Goal: Information Seeking & Learning: Learn about a topic

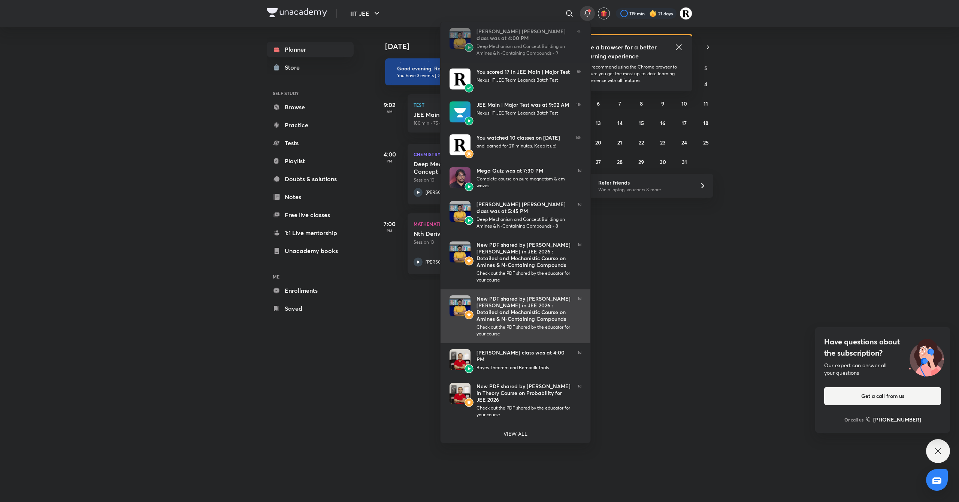
click at [529, 316] on div "New PDF shared by Mohammad Kashif Alam in JEE 2026 : Detailed and Mechanistic C…" at bounding box center [523, 308] width 95 height 27
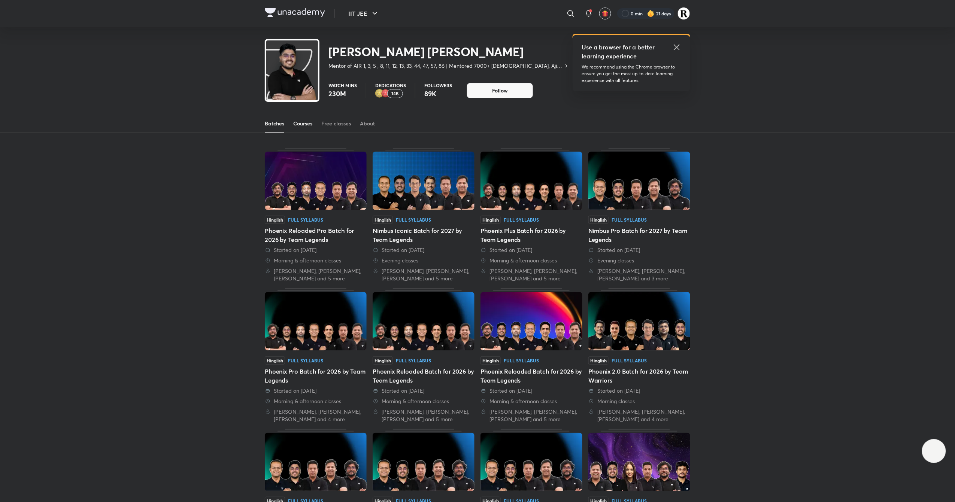
click at [306, 118] on link "Courses" at bounding box center [302, 124] width 19 height 18
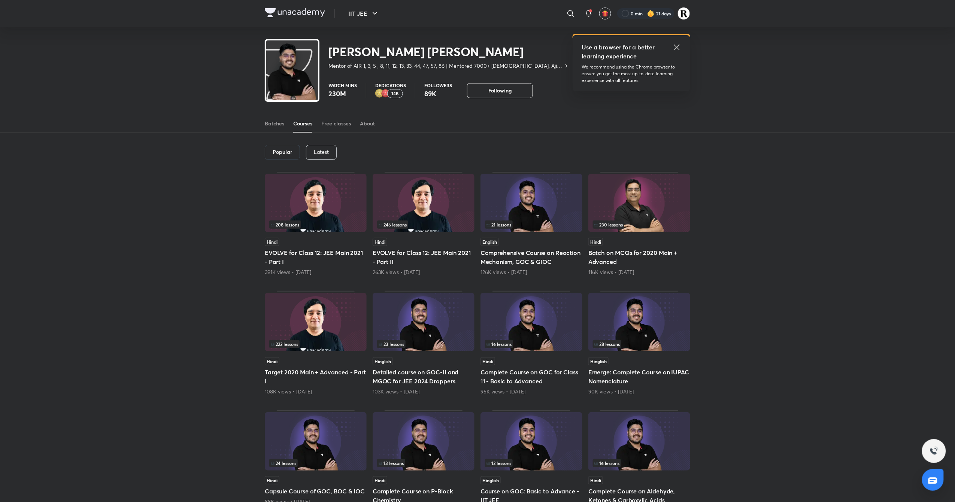
click at [317, 158] on div "Latest" at bounding box center [321, 152] width 31 height 15
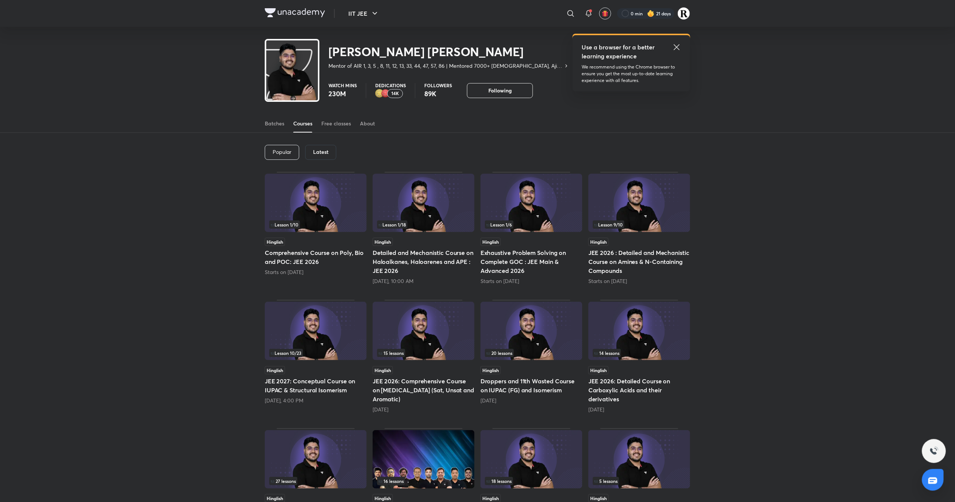
click at [443, 218] on img at bounding box center [424, 203] width 102 height 58
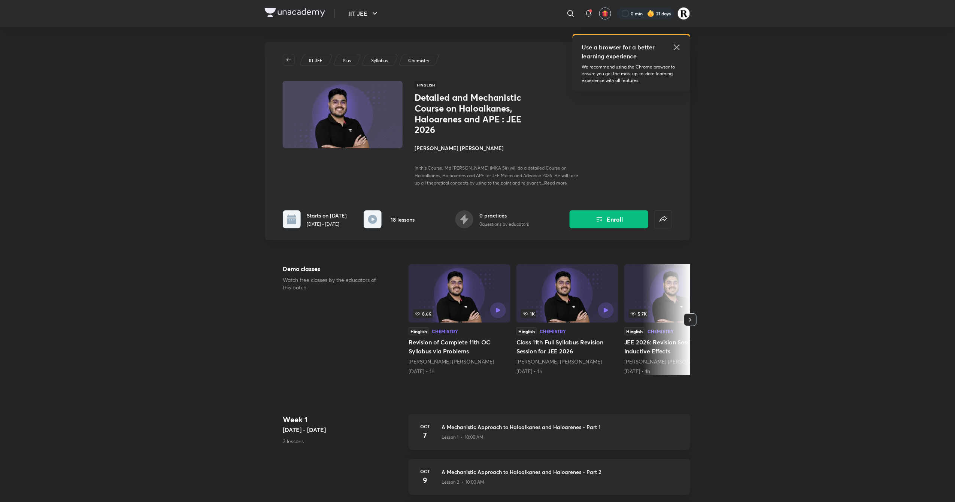
click at [445, 147] on h4 "[PERSON_NAME] [PERSON_NAME]" at bounding box center [498, 148] width 168 height 8
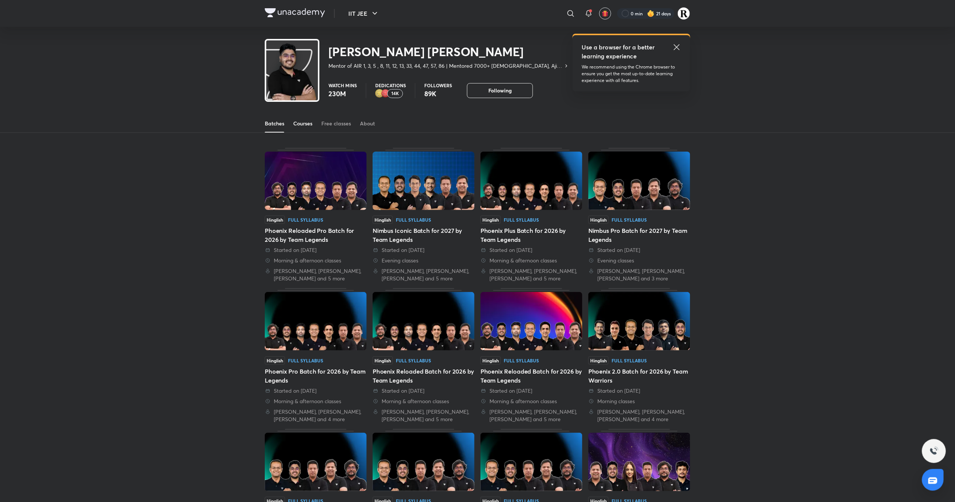
click at [303, 131] on link "Courses" at bounding box center [302, 124] width 19 height 18
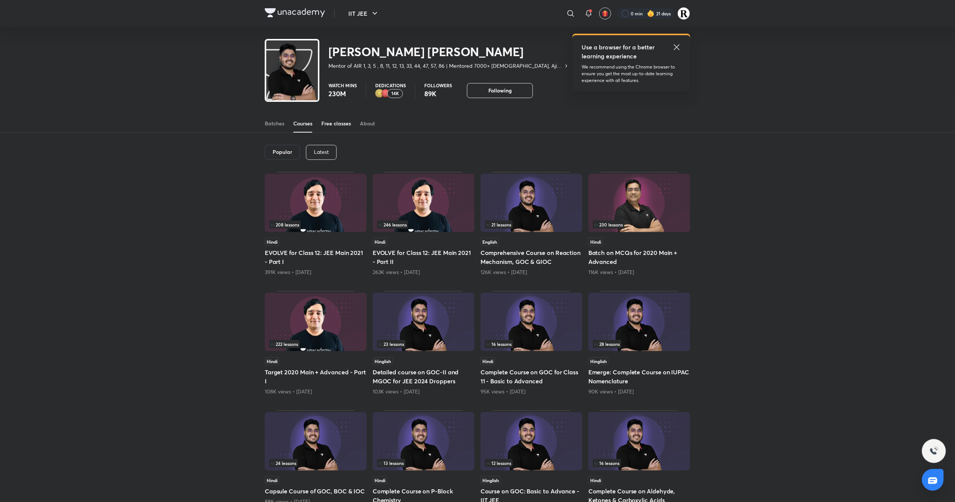
click at [332, 126] on div "Free classes" at bounding box center [336, 123] width 30 height 7
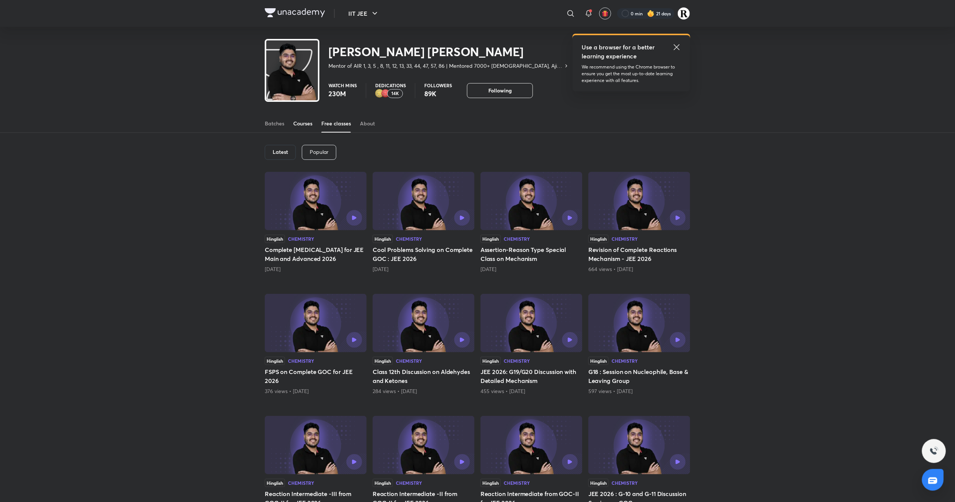
click at [300, 124] on div "Courses" at bounding box center [302, 123] width 19 height 7
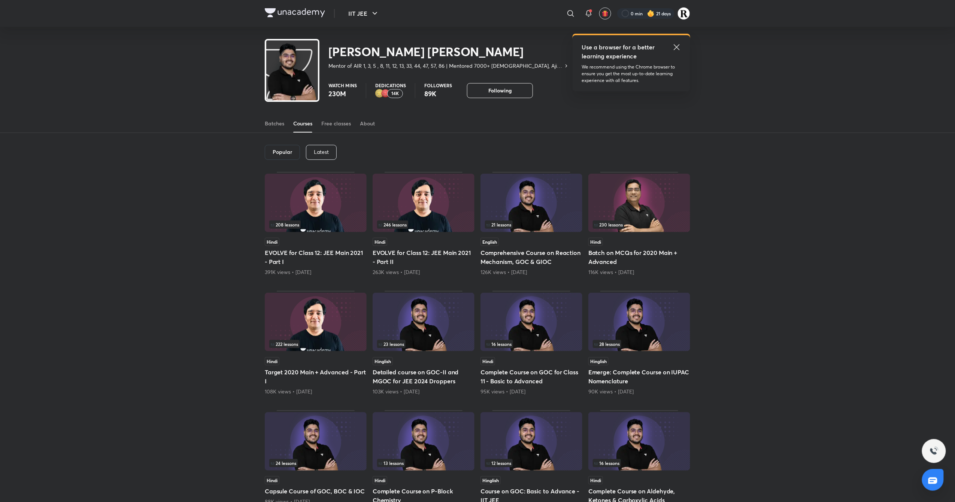
click at [322, 153] on p "Latest" at bounding box center [321, 152] width 15 height 6
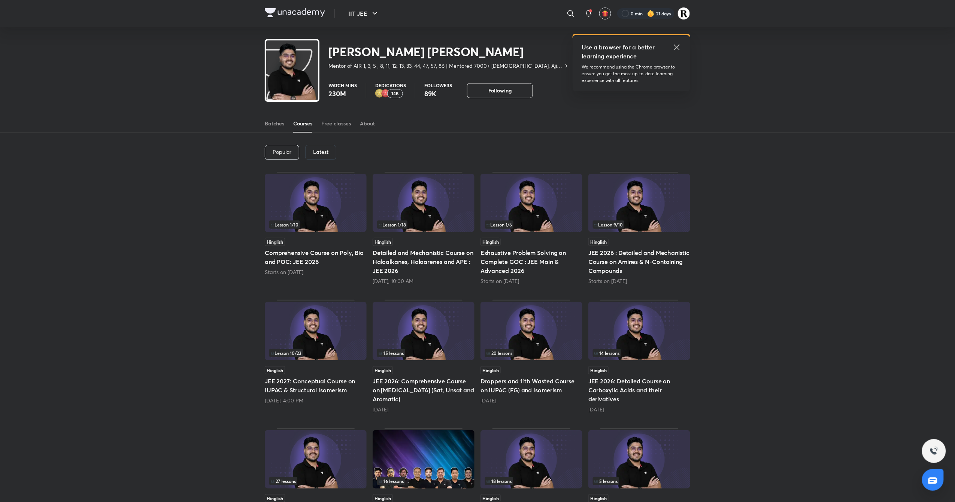
click at [662, 186] on img at bounding box center [639, 203] width 102 height 58
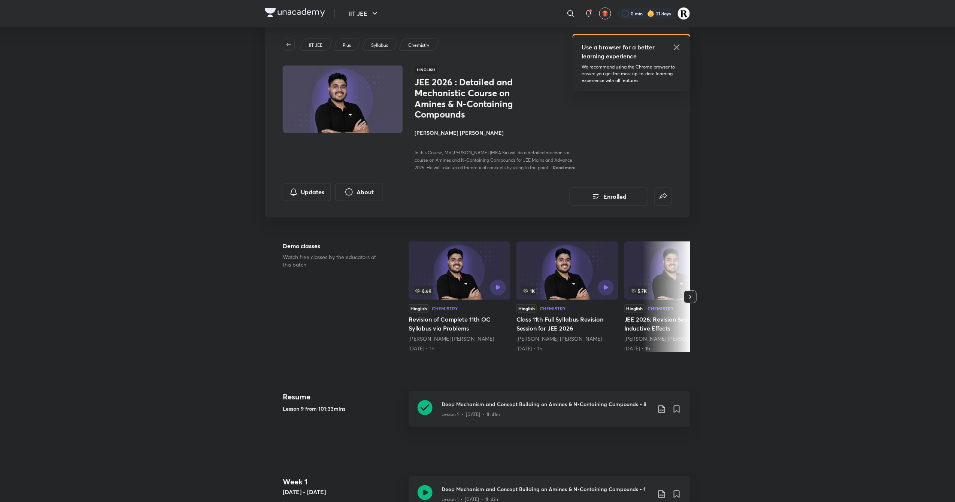
scroll to position [7, 0]
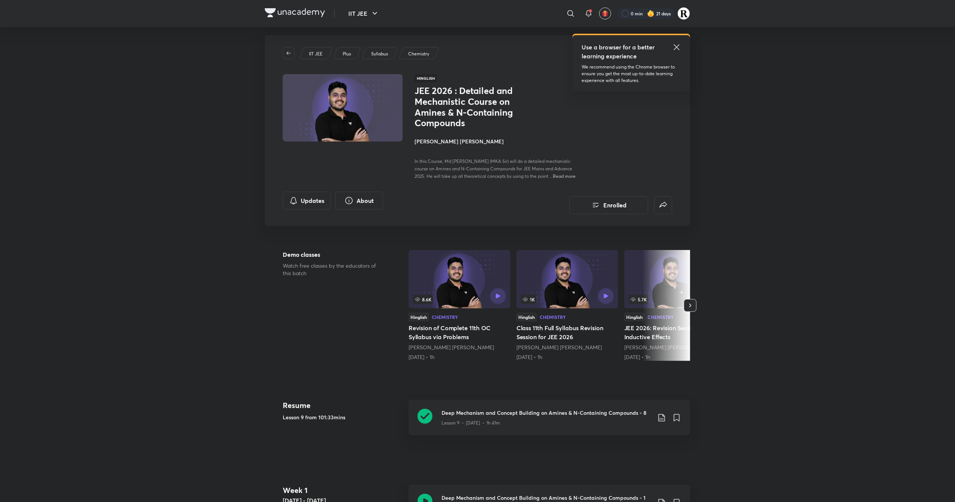
click at [442, 140] on h4 "[PERSON_NAME] [PERSON_NAME]" at bounding box center [498, 141] width 168 height 8
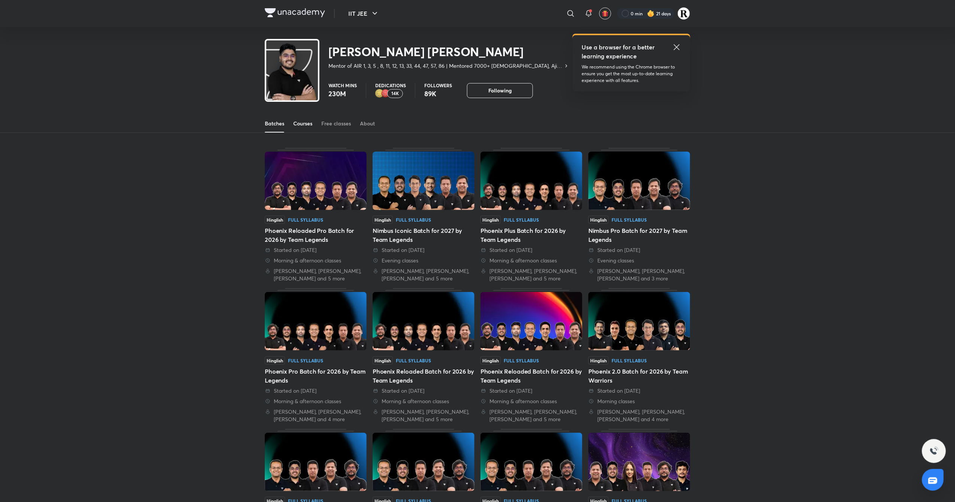
click at [310, 123] on div "Courses" at bounding box center [302, 123] width 19 height 7
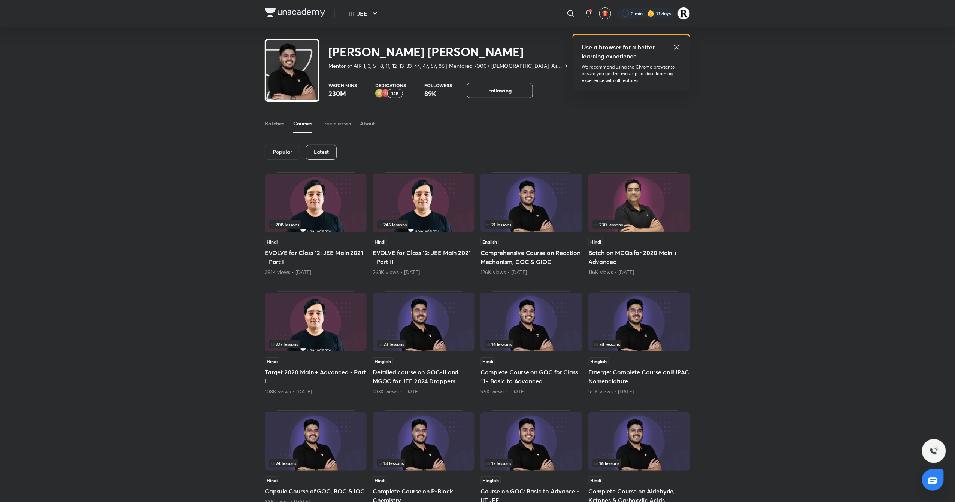
click at [318, 147] on div "Latest" at bounding box center [321, 152] width 31 height 15
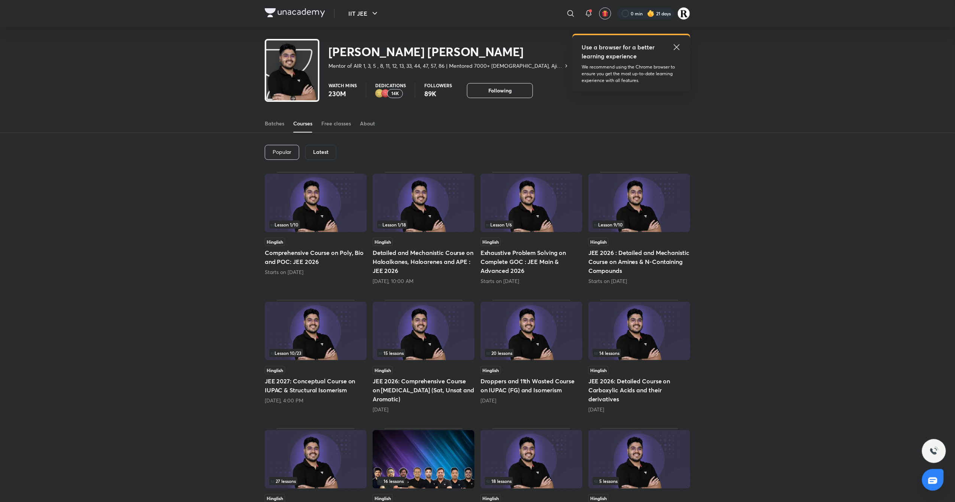
scroll to position [33, 0]
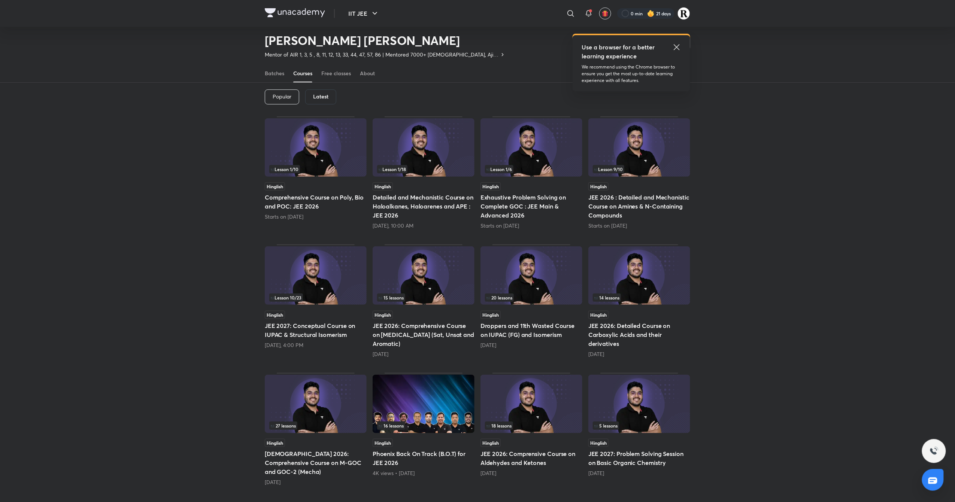
click at [612, 168] on span "Lesson 9 / 10" at bounding box center [608, 169] width 28 height 4
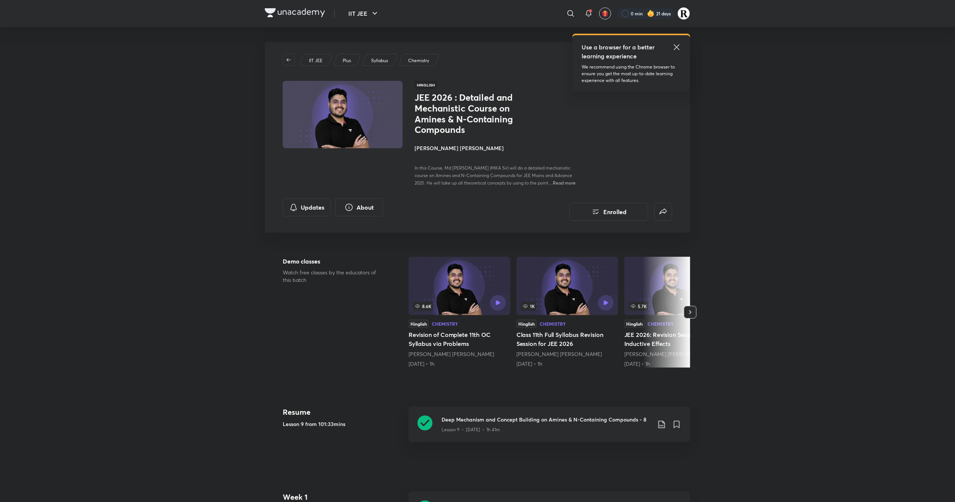
click at [429, 145] on h4 "[PERSON_NAME] [PERSON_NAME]" at bounding box center [498, 148] width 168 height 8
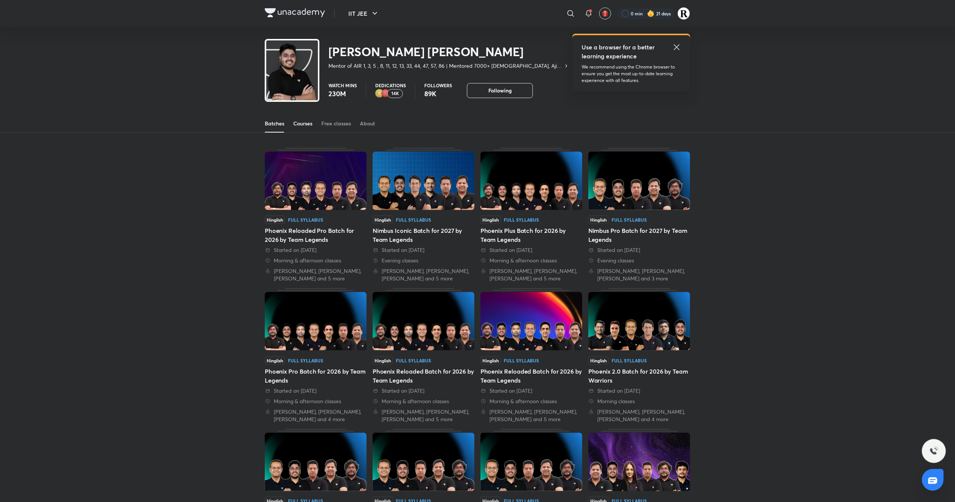
click at [308, 128] on link "Courses" at bounding box center [302, 124] width 19 height 18
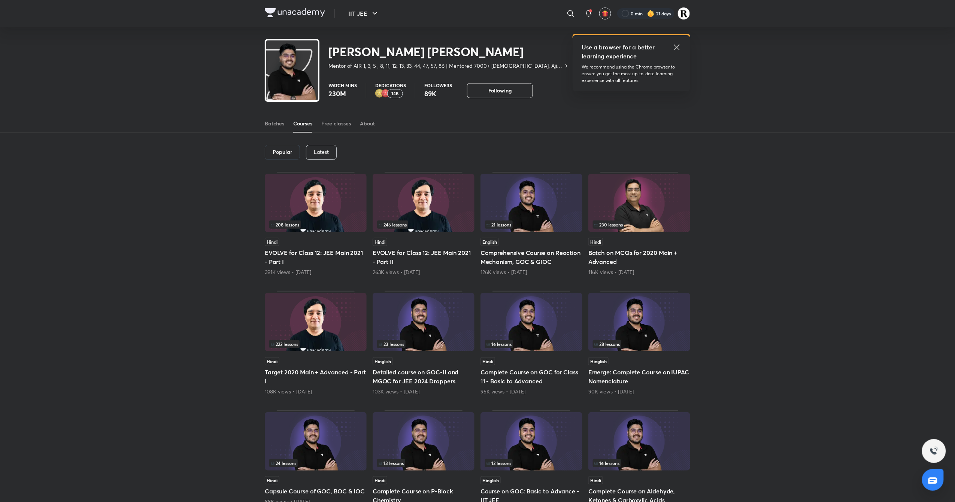
click at [321, 155] on p "Latest" at bounding box center [321, 152] width 15 height 6
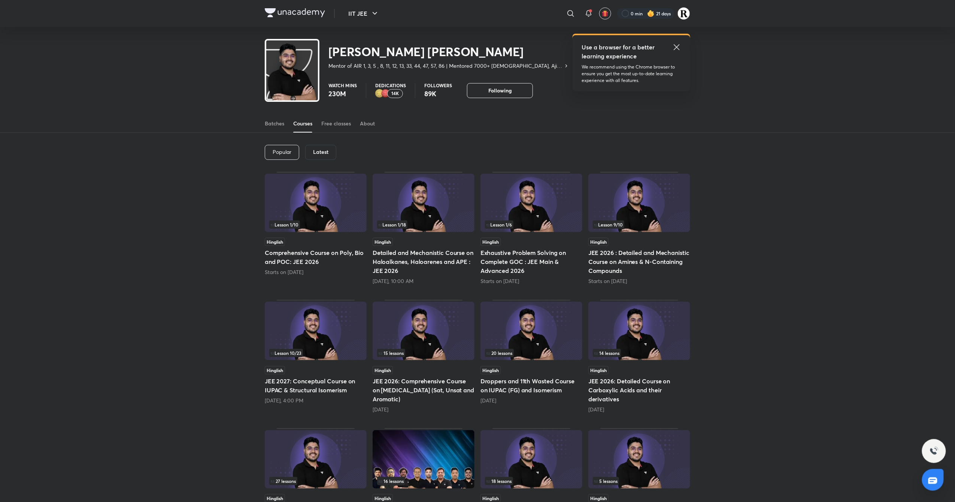
click at [619, 203] on img at bounding box center [639, 203] width 102 height 58
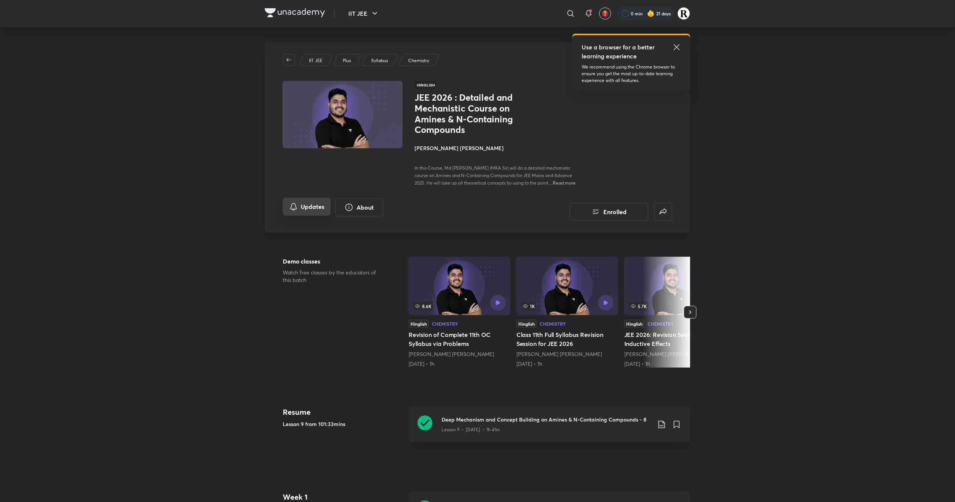
click at [306, 204] on button "Updates" at bounding box center [307, 207] width 48 height 18
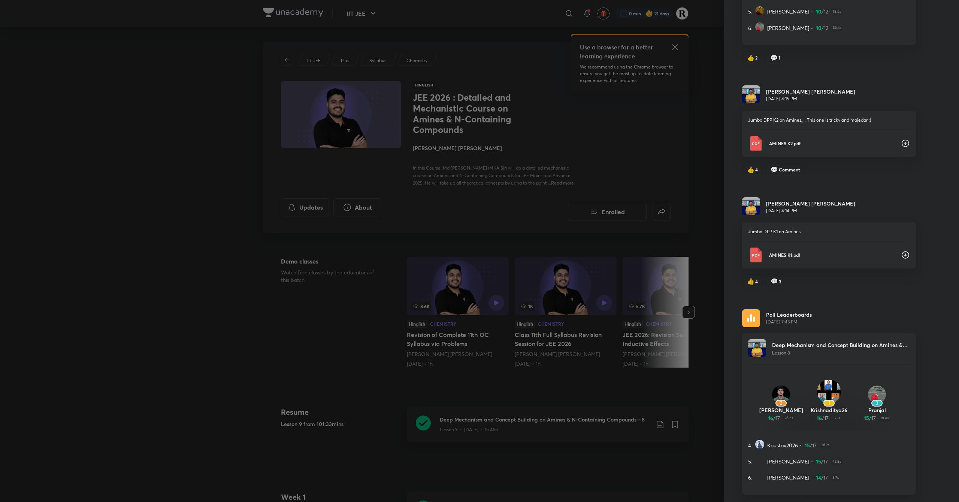
scroll to position [178, 0]
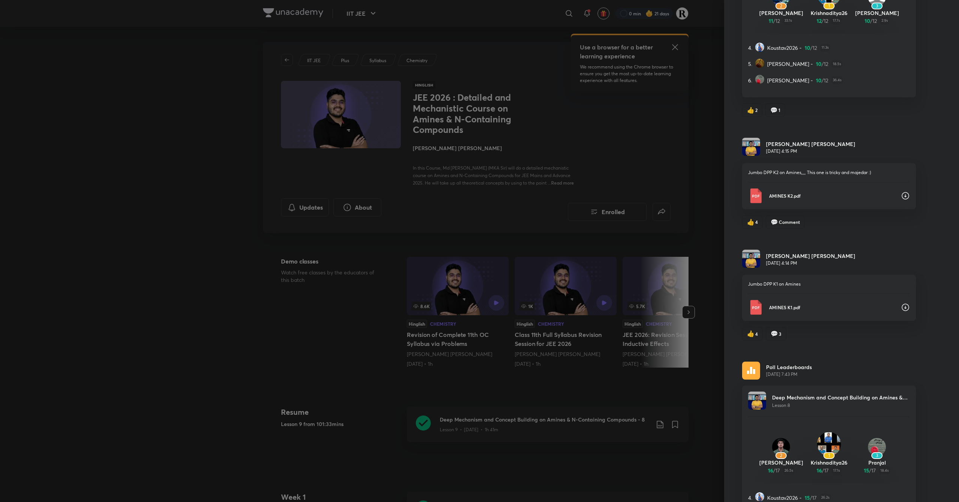
click at [900, 309] on icon at bounding box center [904, 307] width 9 height 9
click at [901, 199] on icon at bounding box center [904, 195] width 7 height 7
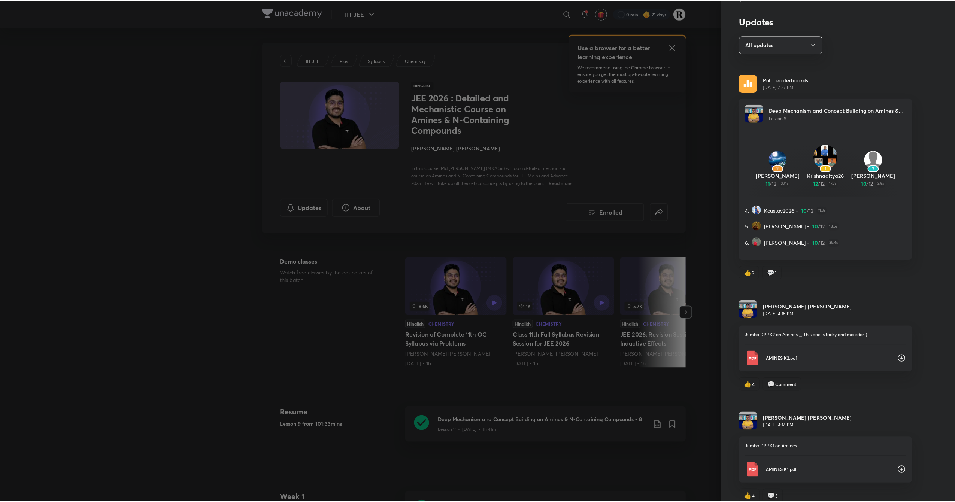
scroll to position [16, 0]
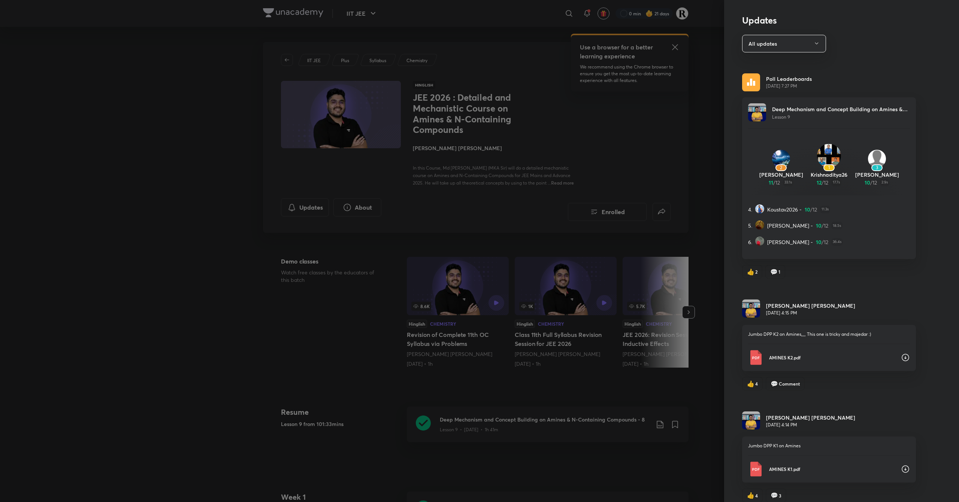
click at [817, 149] on img at bounding box center [829, 156] width 24 height 24
click at [822, 139] on div "2 [PERSON_NAME] 11 / 12 33.1s 1 Krishnaditya26 12 / 12 17.7s 3 [PERSON_NAME] 10…" at bounding box center [829, 165] width 162 height 60
drag, startPoint x: 823, startPoint y: 150, endPoint x: 820, endPoint y: 152, distance: 3.9
click at [820, 152] on img at bounding box center [829, 156] width 24 height 24
drag, startPoint x: 820, startPoint y: 152, endPoint x: 830, endPoint y: 160, distance: 13.0
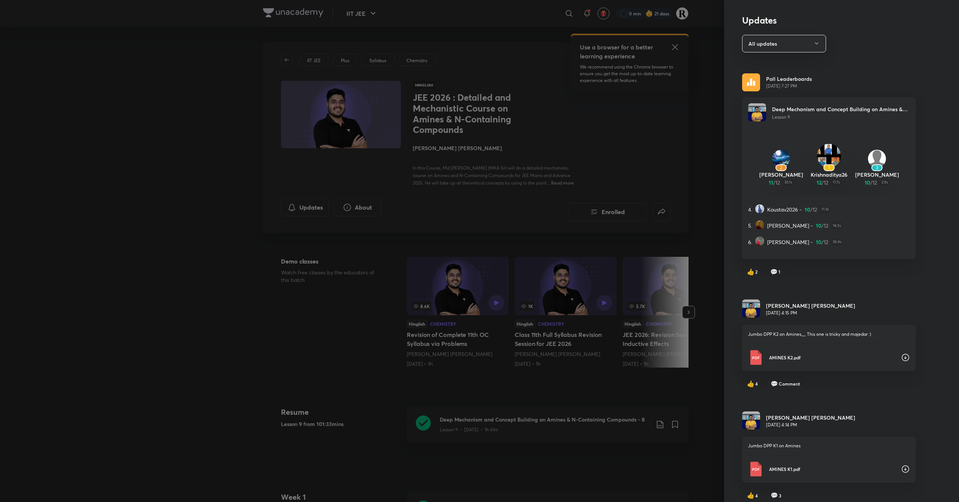
click at [830, 160] on img at bounding box center [829, 156] width 24 height 24
click at [657, 229] on div at bounding box center [479, 251] width 959 height 502
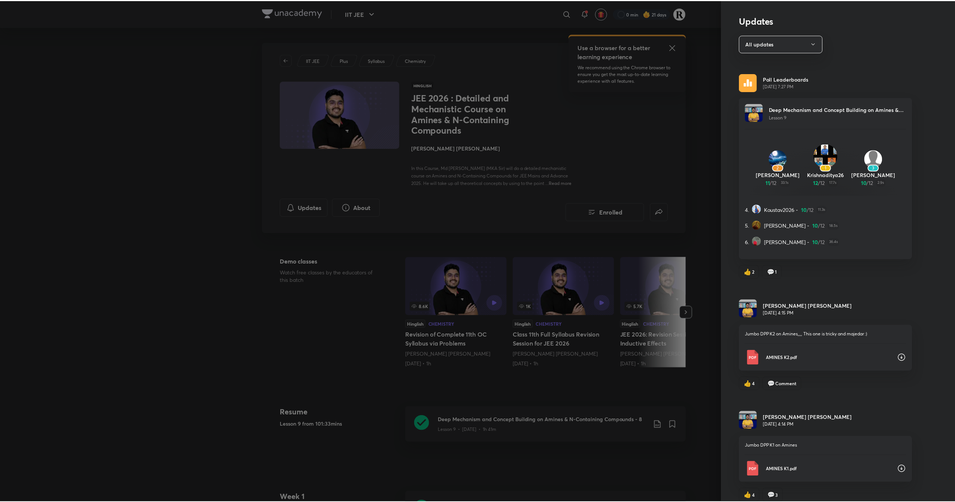
scroll to position [0, 0]
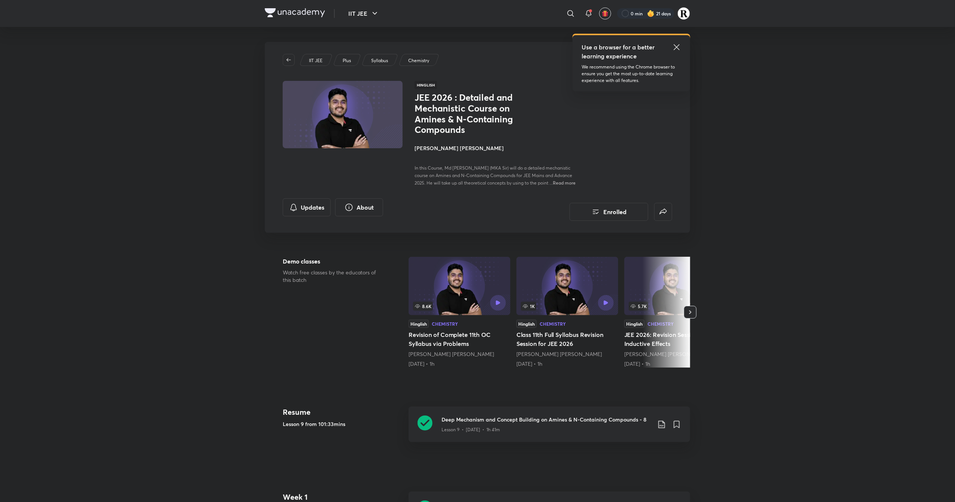
click at [441, 148] on h4 "[PERSON_NAME] [PERSON_NAME]" at bounding box center [498, 148] width 168 height 8
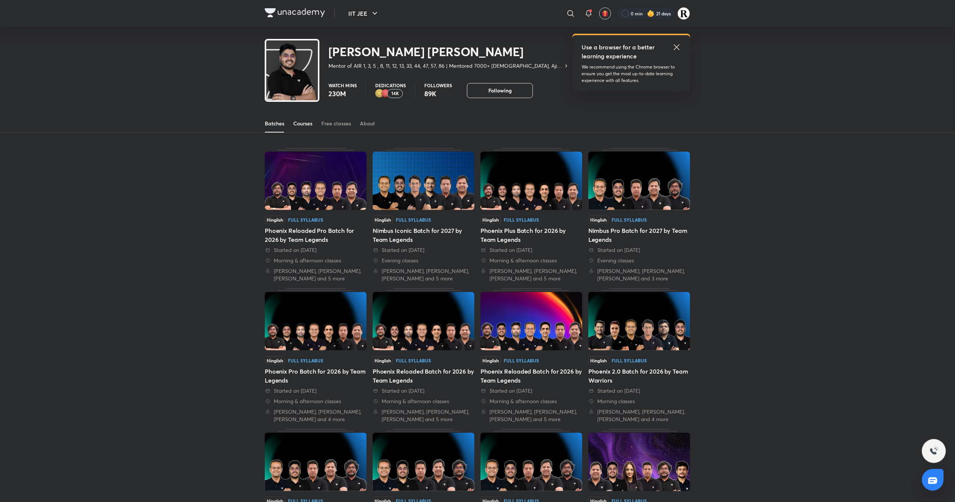
click at [312, 124] on div "Courses" at bounding box center [302, 123] width 19 height 7
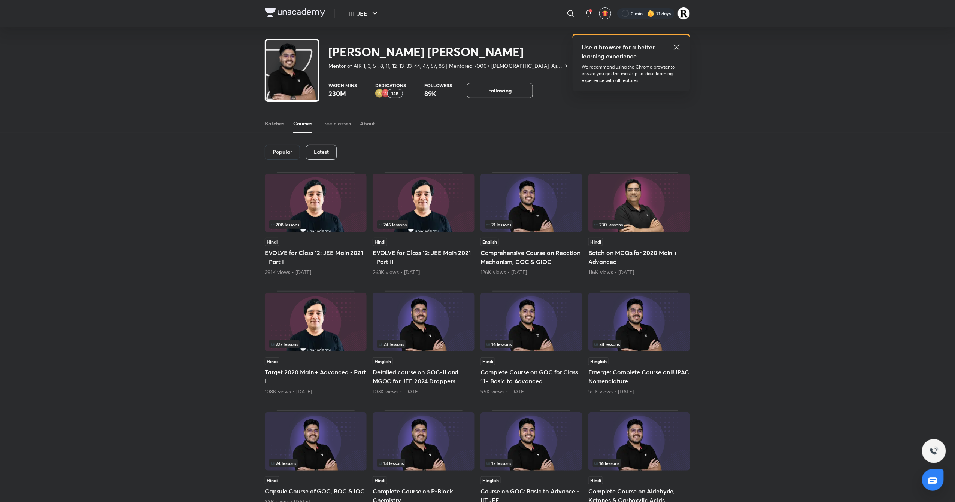
click at [330, 157] on div "Latest" at bounding box center [321, 152] width 31 height 15
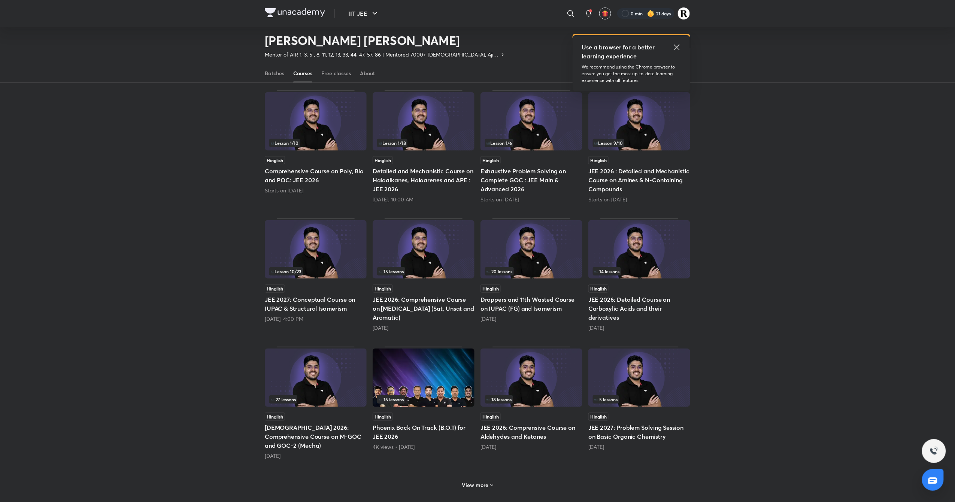
scroll to position [62, 0]
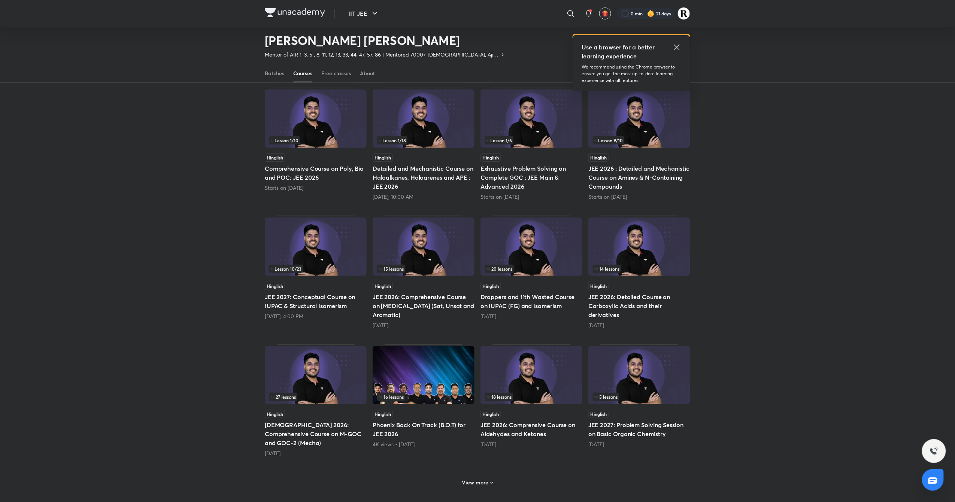
click at [531, 403] on img at bounding box center [531, 375] width 102 height 58
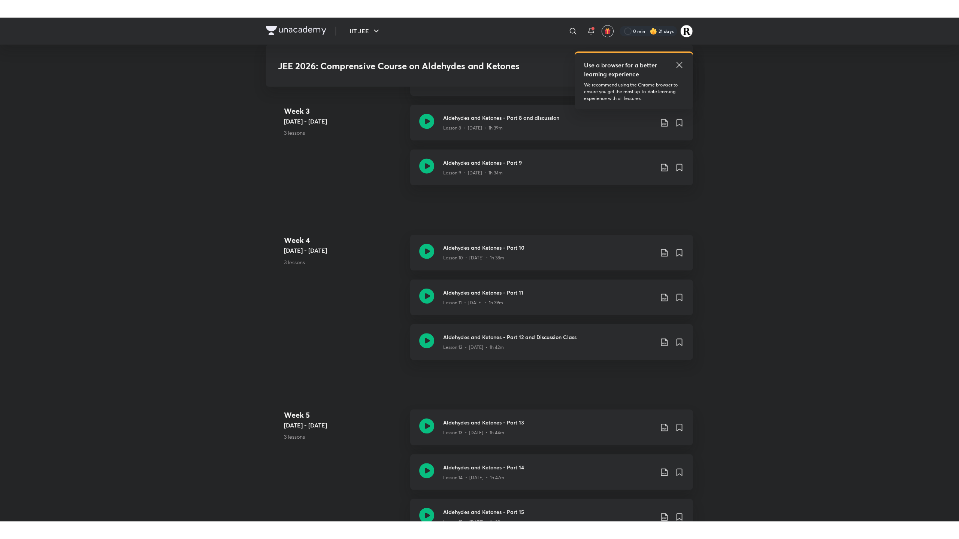
scroll to position [832, 0]
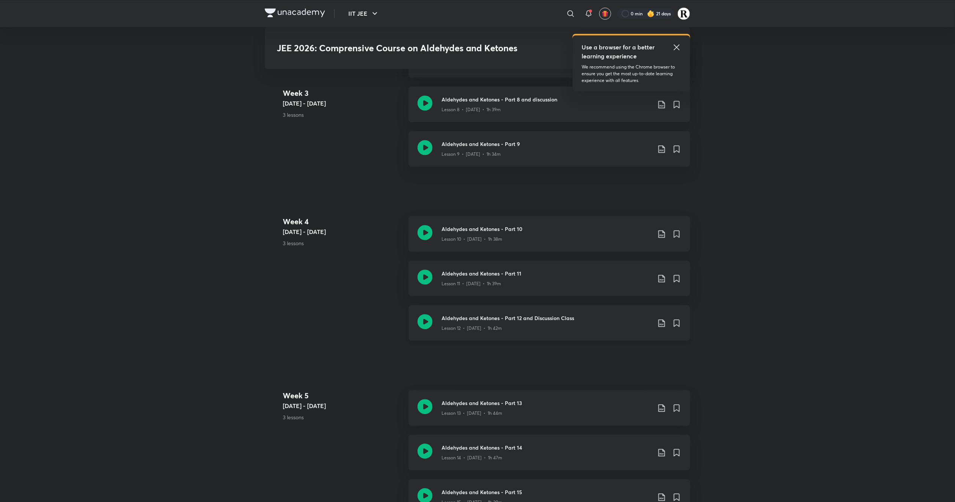
click at [423, 319] on icon at bounding box center [424, 321] width 15 height 15
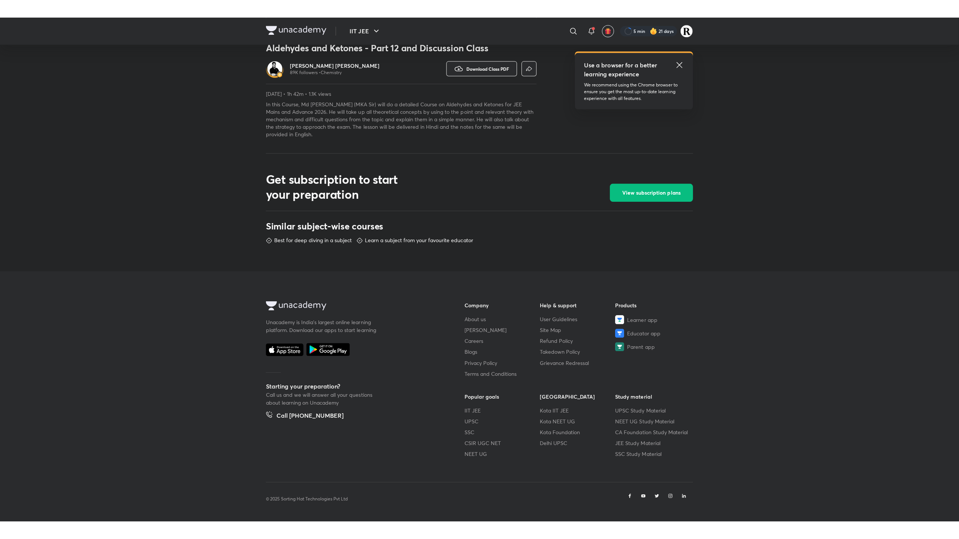
scroll to position [188, 0]
